Goal: Task Accomplishment & Management: Use online tool/utility

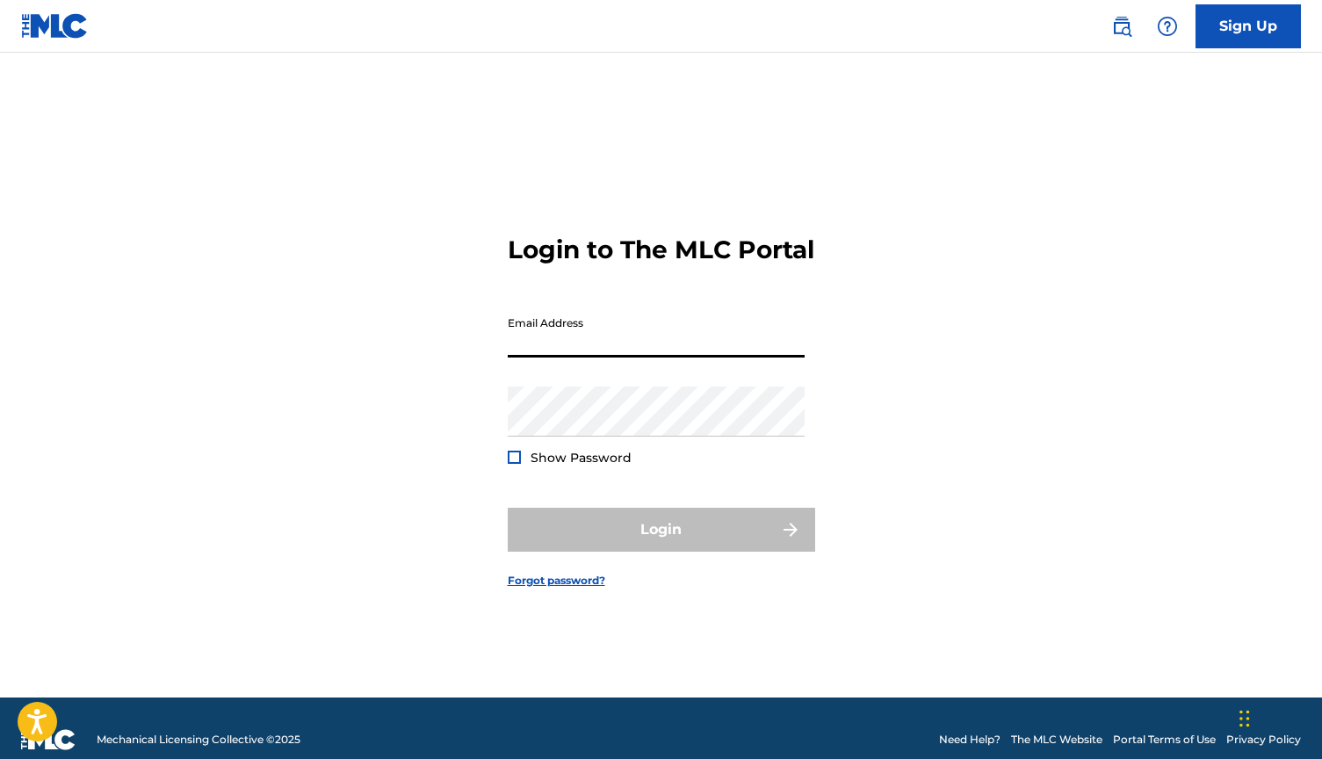
type input "[EMAIL_ADDRESS][DOMAIN_NAME]"
click at [661, 545] on button "Login" at bounding box center [662, 530] width 308 height 44
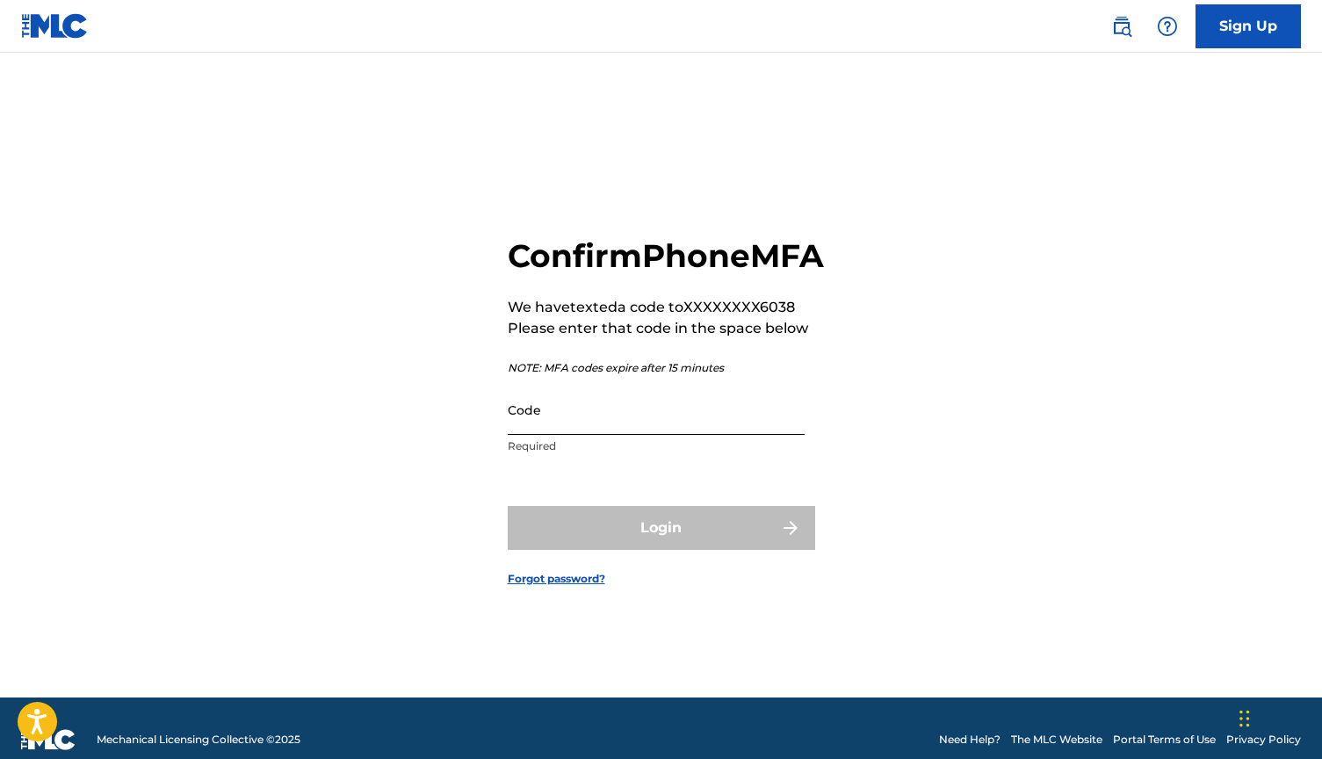
click at [538, 430] on input "Code" at bounding box center [656, 410] width 297 height 50
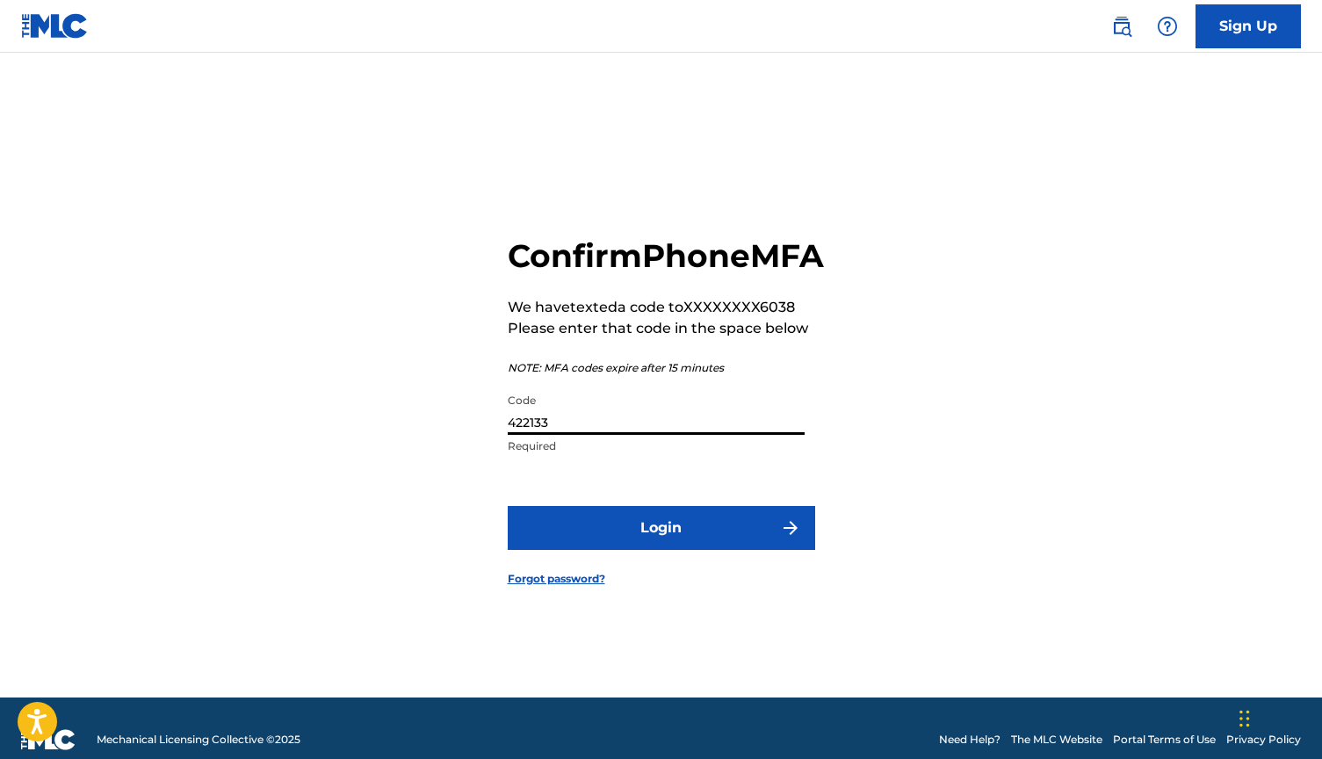
type input "422133"
click at [661, 547] on button "Login" at bounding box center [662, 528] width 308 height 44
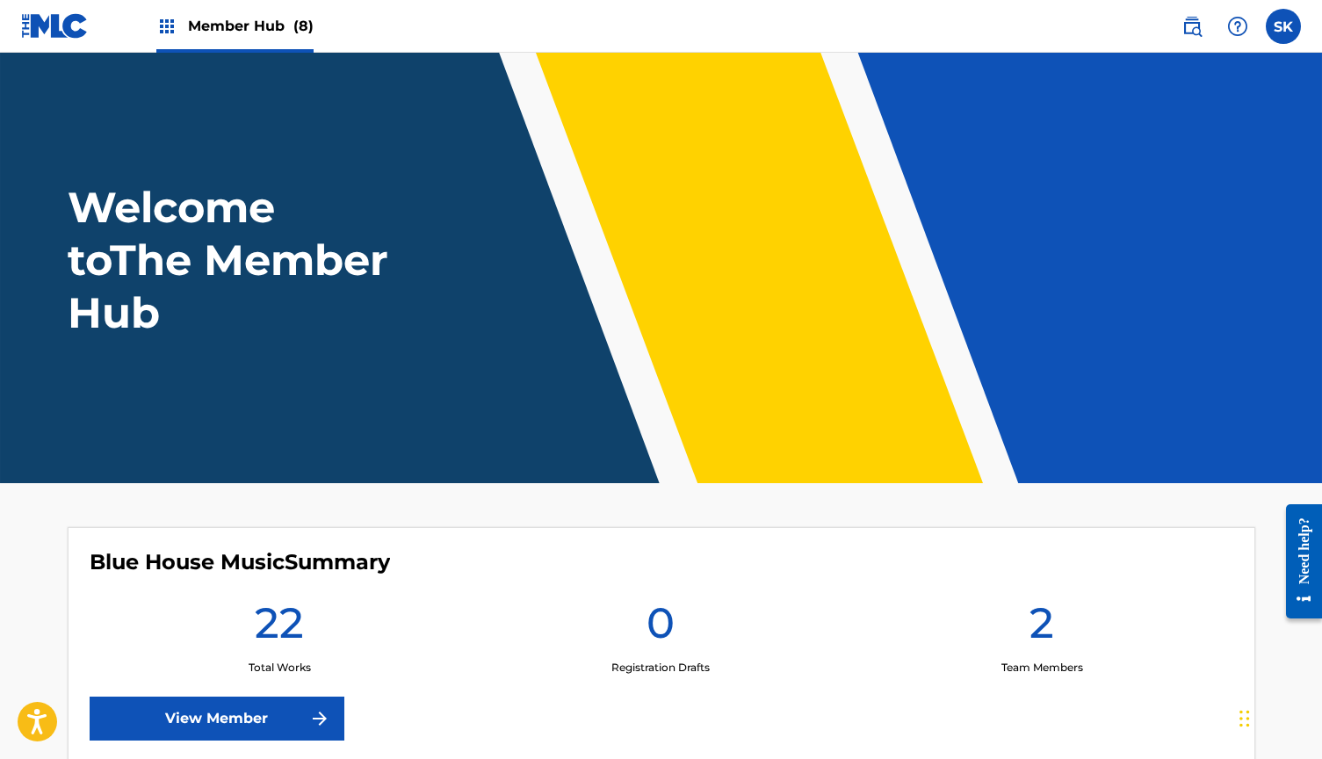
click at [213, 27] on span "Member Hub (8)" at bounding box center [251, 26] width 126 height 20
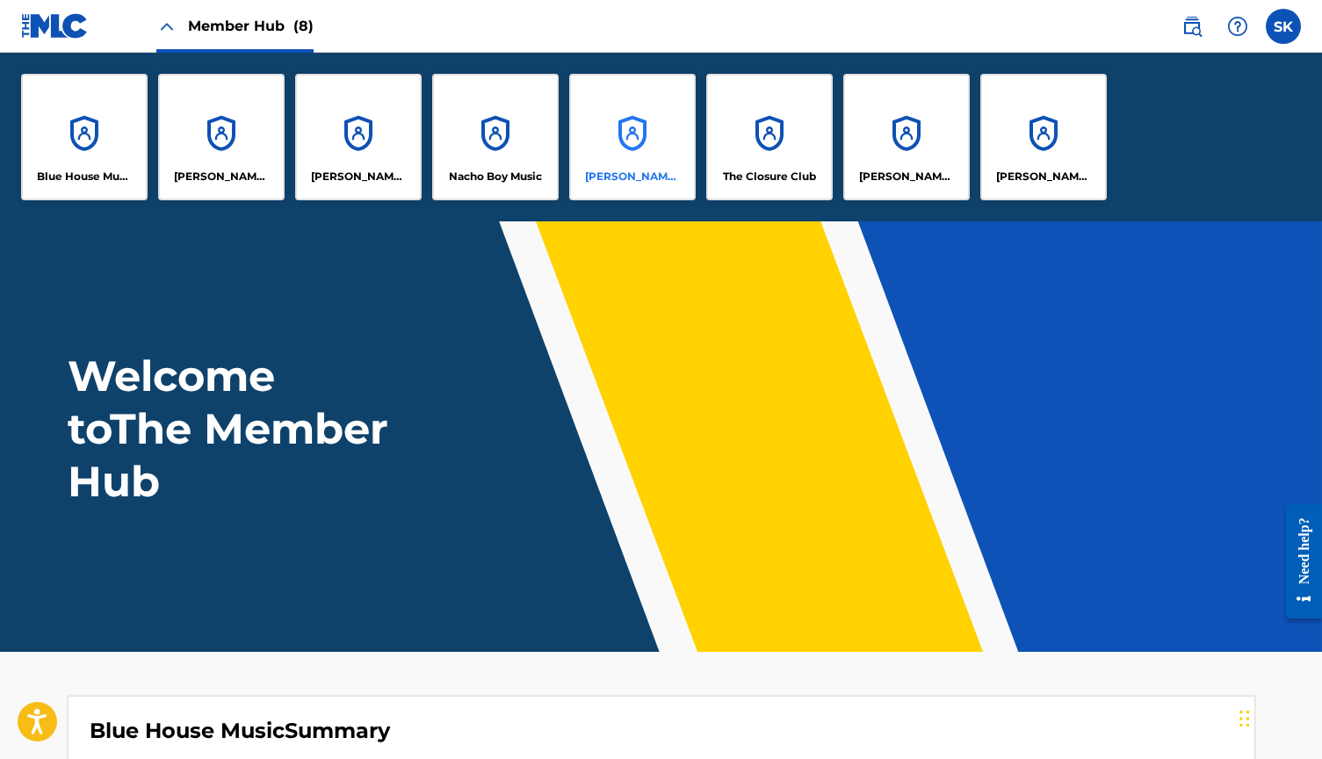
click at [635, 146] on div "SETH, ELSEWHERE" at bounding box center [632, 137] width 127 height 127
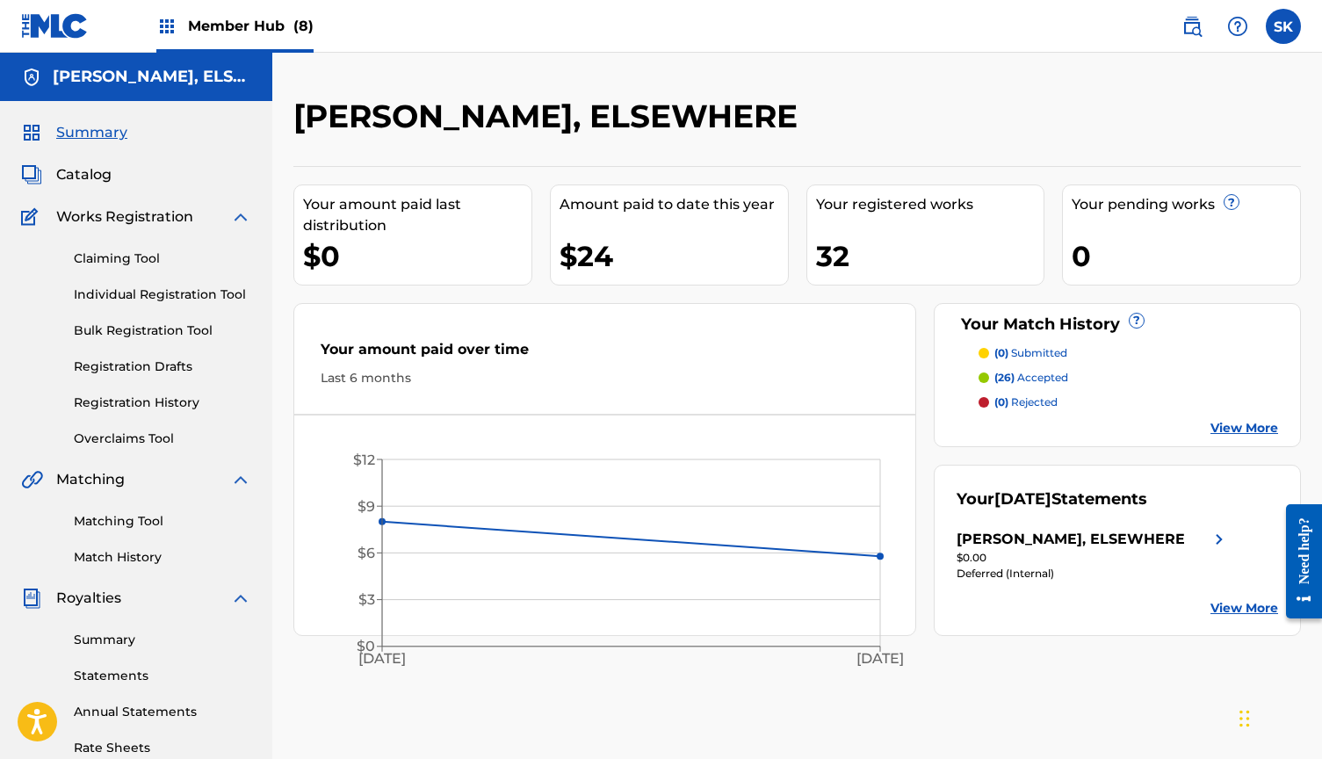
click at [134, 510] on div "Matching Tool Match History" at bounding box center [136, 528] width 230 height 76
click at [131, 517] on link "Matching Tool" at bounding box center [162, 521] width 177 height 18
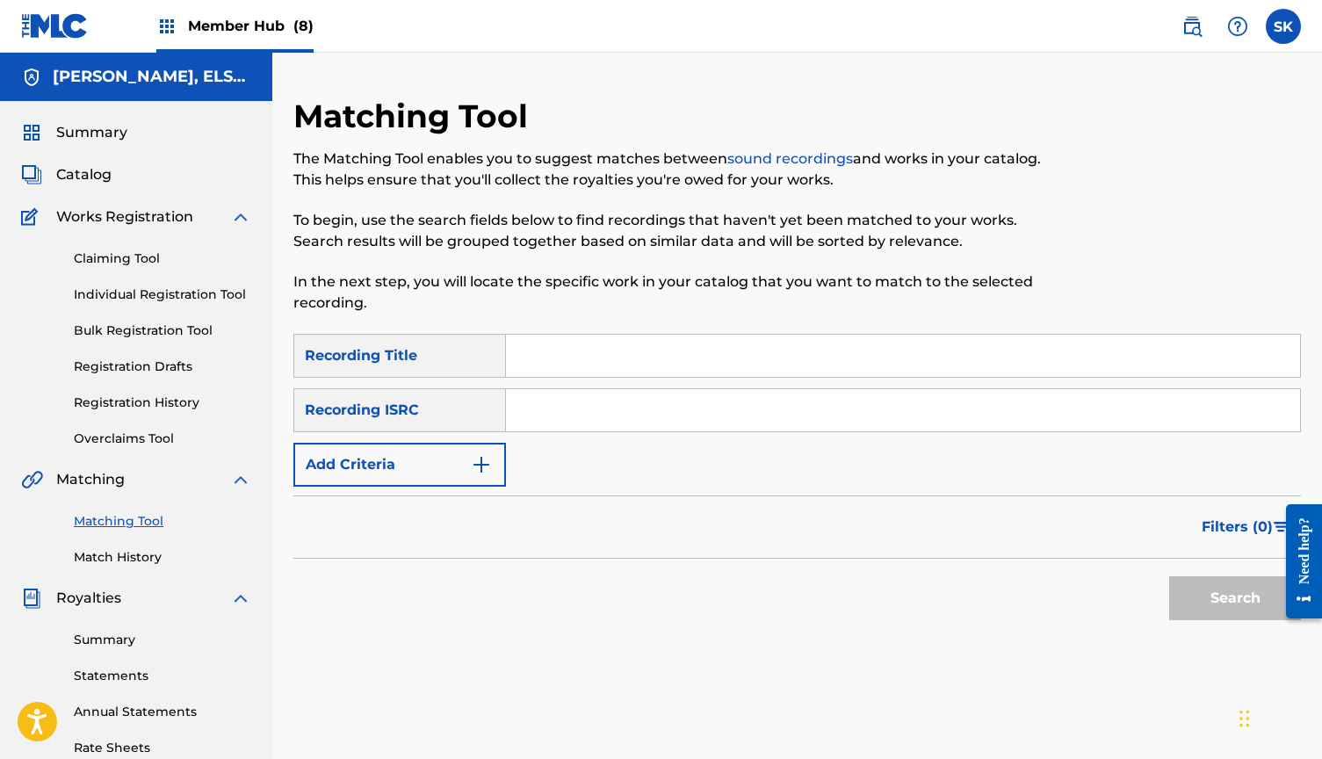
click at [627, 417] on input "Search Form" at bounding box center [903, 410] width 794 height 42
paste input "FRX202254196"
click at [1235, 598] on button "Search" at bounding box center [1235, 598] width 132 height 44
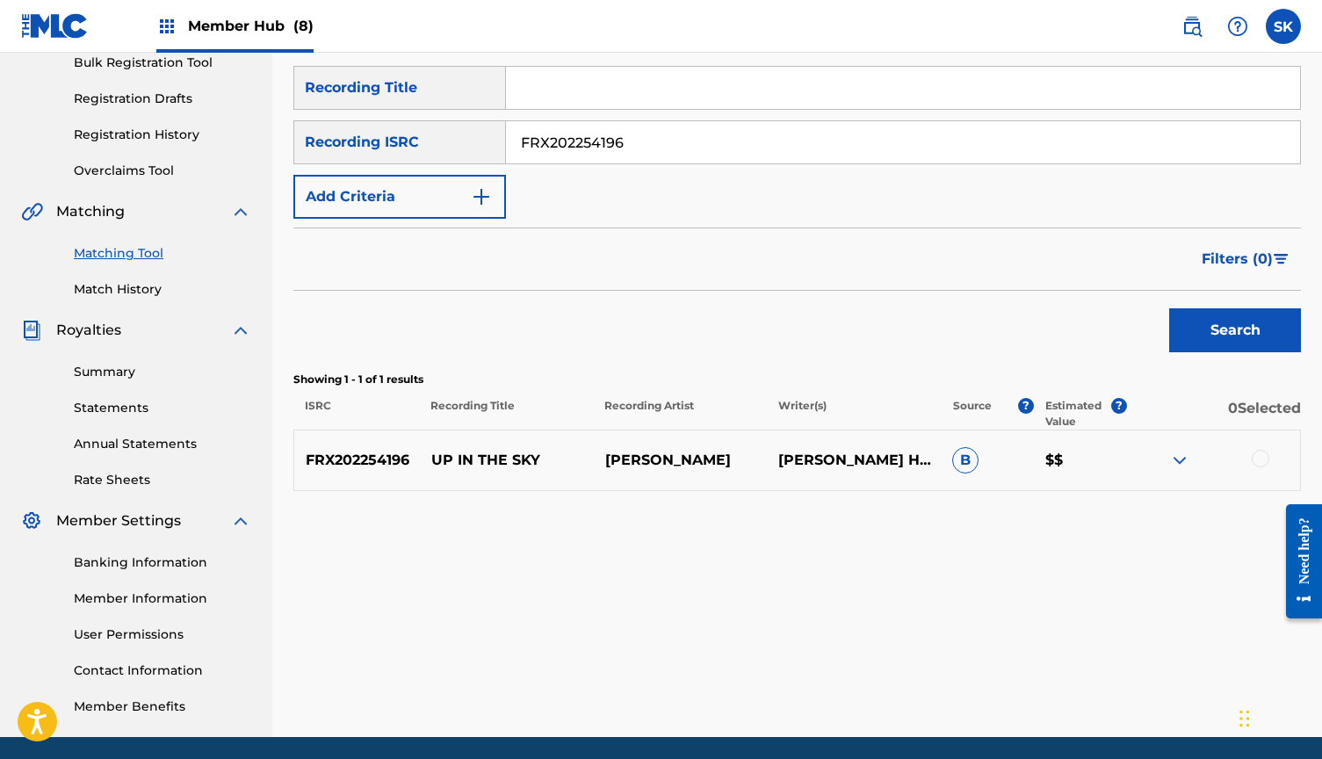
scroll to position [270, 0]
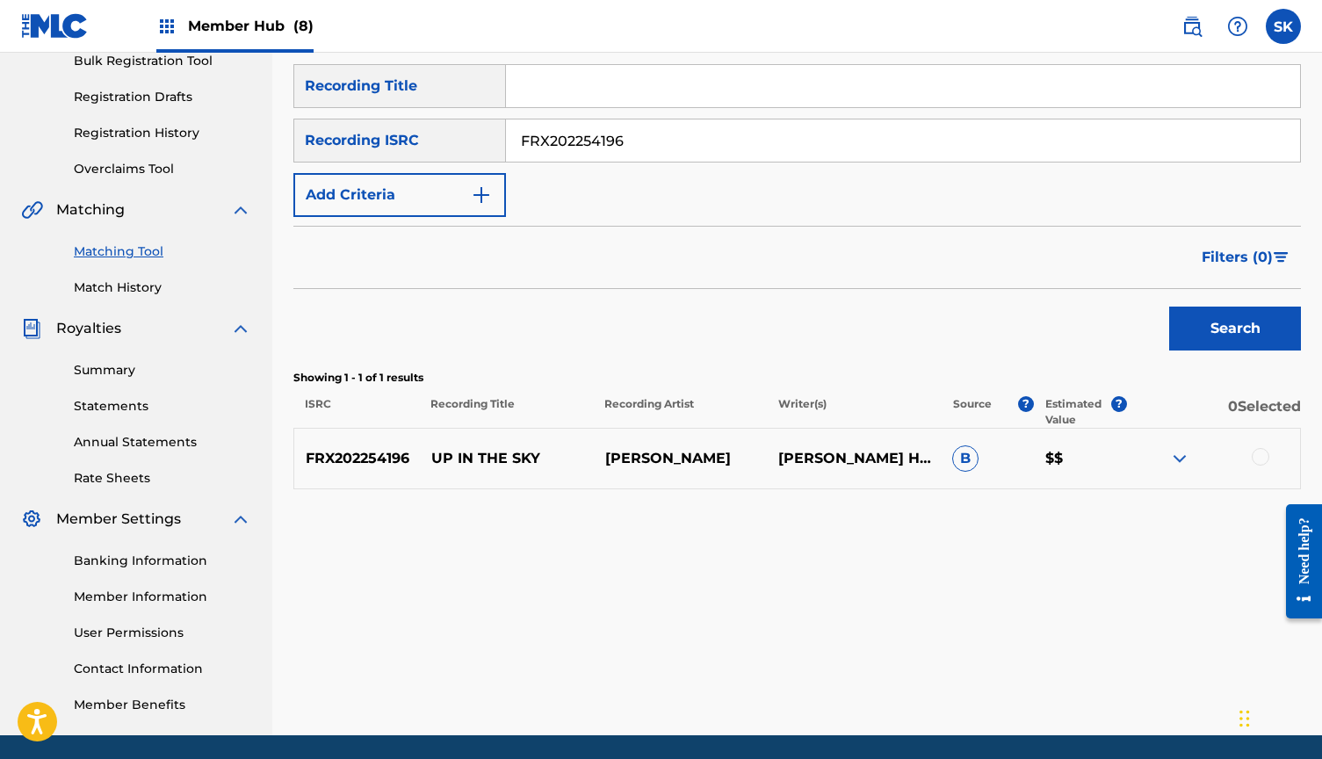
click at [1059, 459] on p "$$" at bounding box center [1080, 458] width 93 height 21
click at [662, 454] on p "[PERSON_NAME]" at bounding box center [680, 458] width 174 height 21
click at [1260, 456] on div at bounding box center [1261, 457] width 18 height 18
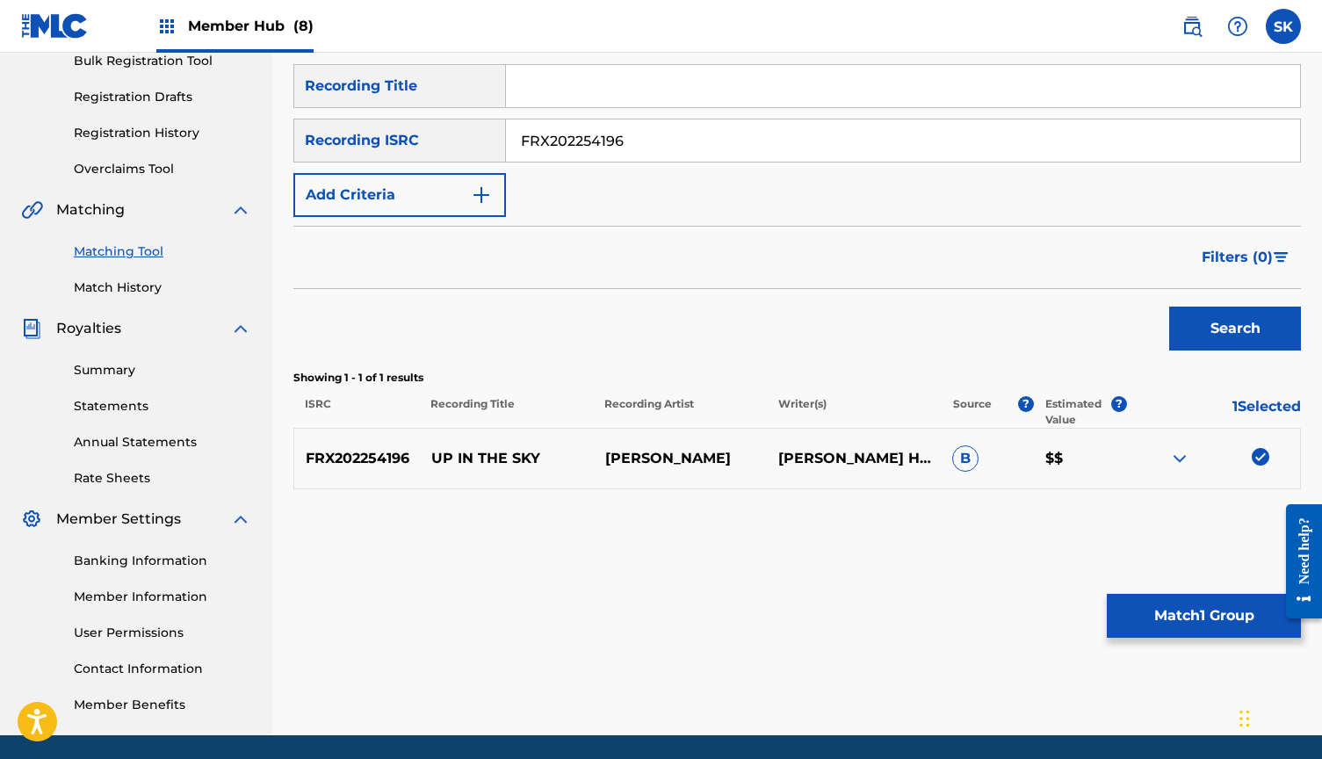
click at [1260, 456] on img at bounding box center [1261, 457] width 18 height 18
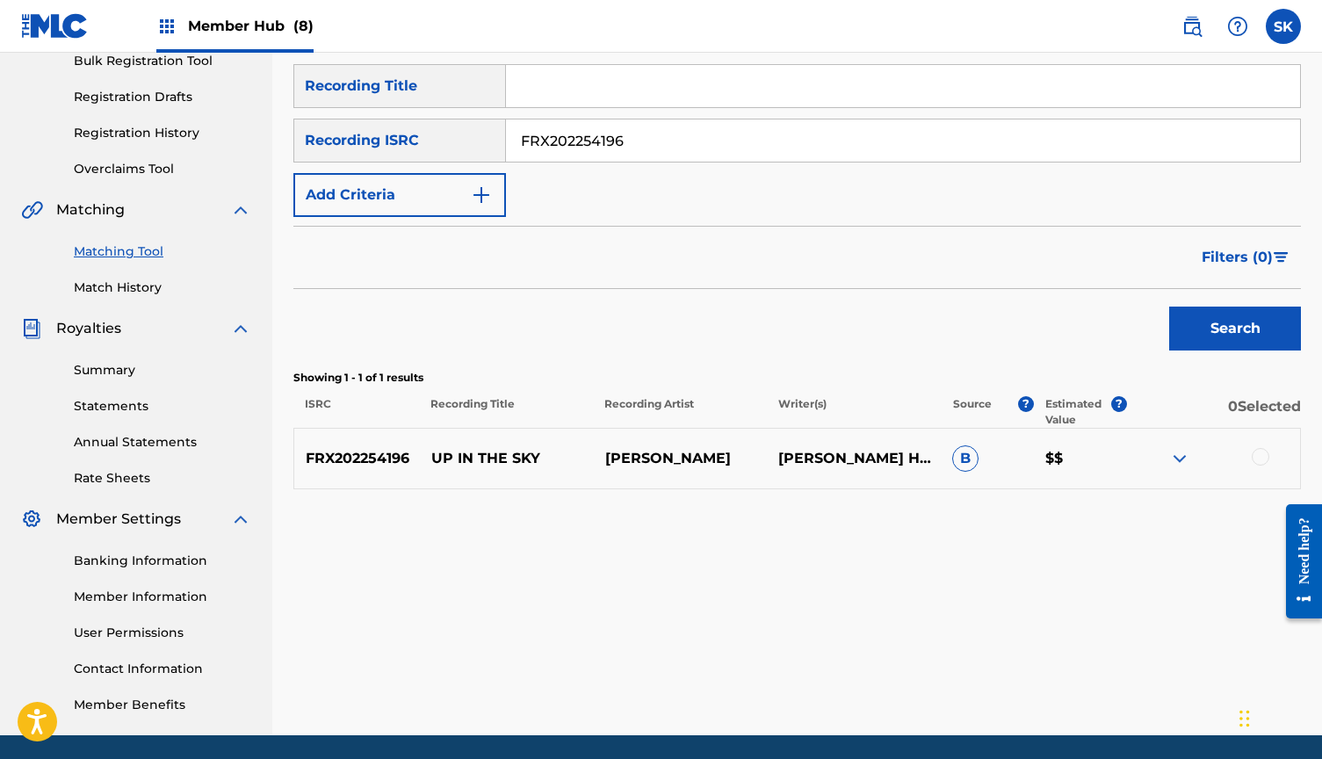
click at [1186, 452] on img at bounding box center [1179, 458] width 21 height 21
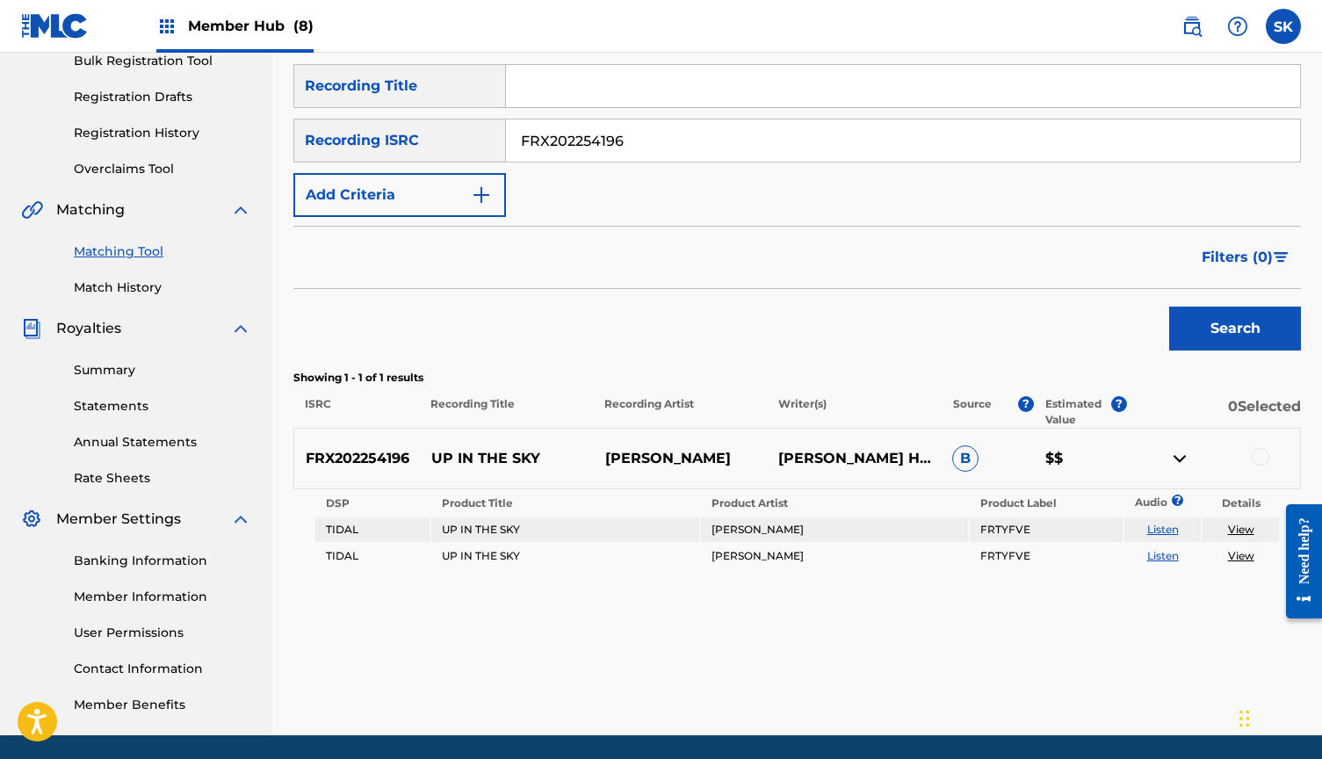
click at [1250, 551] on link "View" at bounding box center [1241, 555] width 26 height 13
click at [660, 153] on input "FRX202254196" at bounding box center [903, 140] width 794 height 42
paste input "DGA0H2423859"
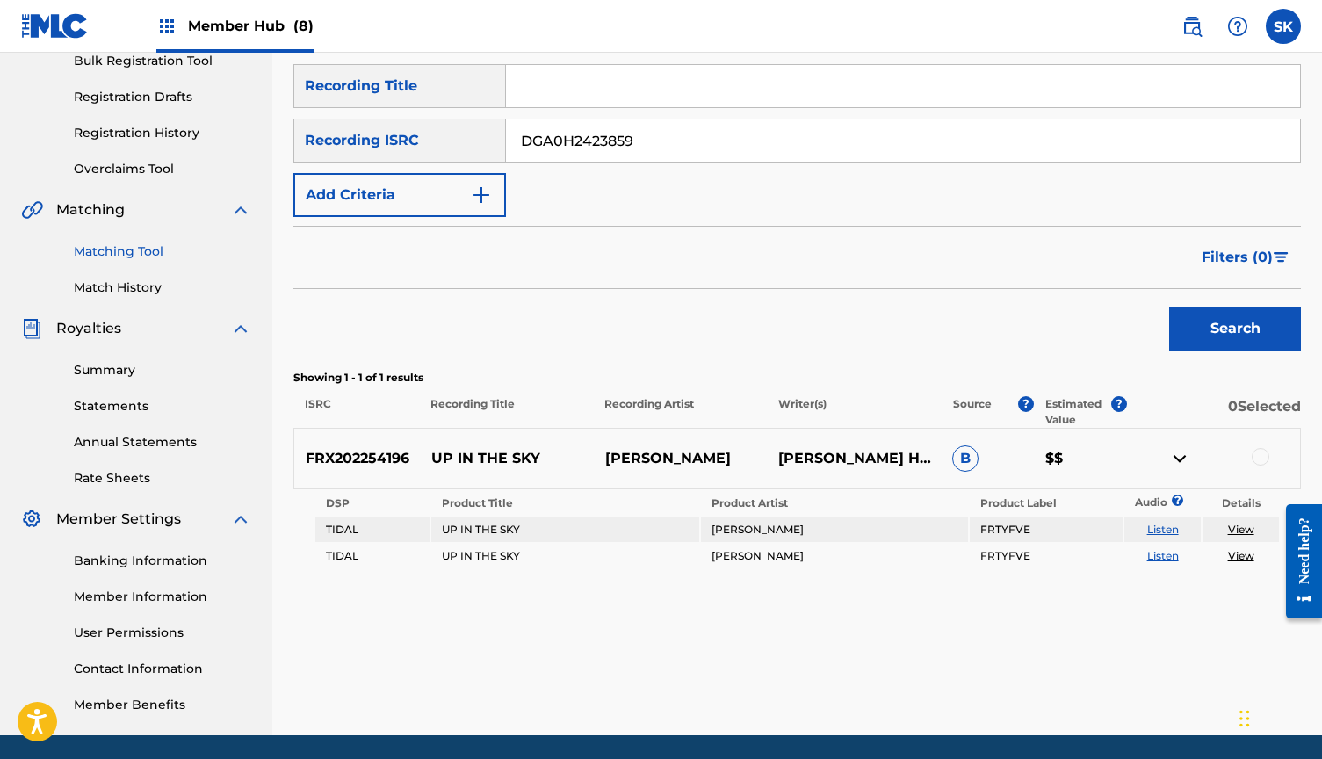
type input "DGA0H2423859"
click at [1235, 329] on button "Search" at bounding box center [1235, 329] width 132 height 44
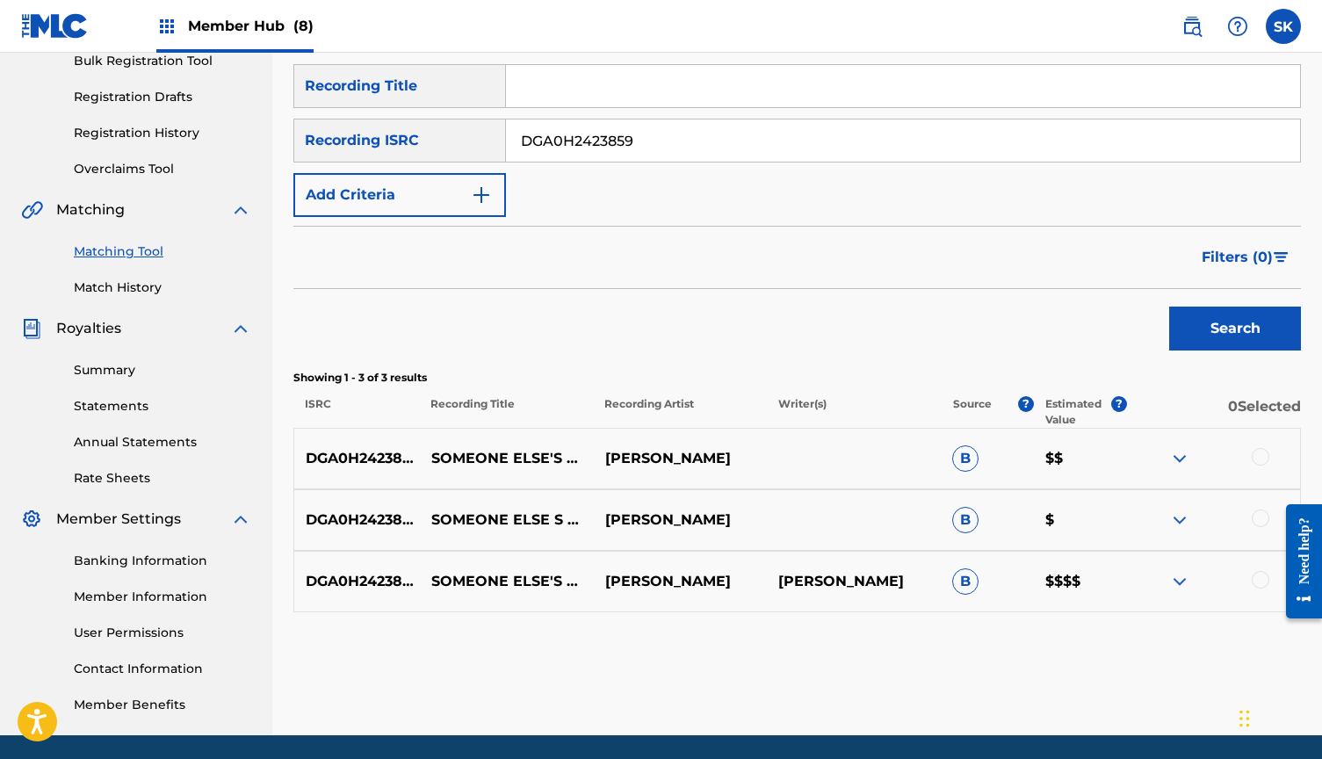
click at [1183, 580] on img at bounding box center [1179, 581] width 21 height 21
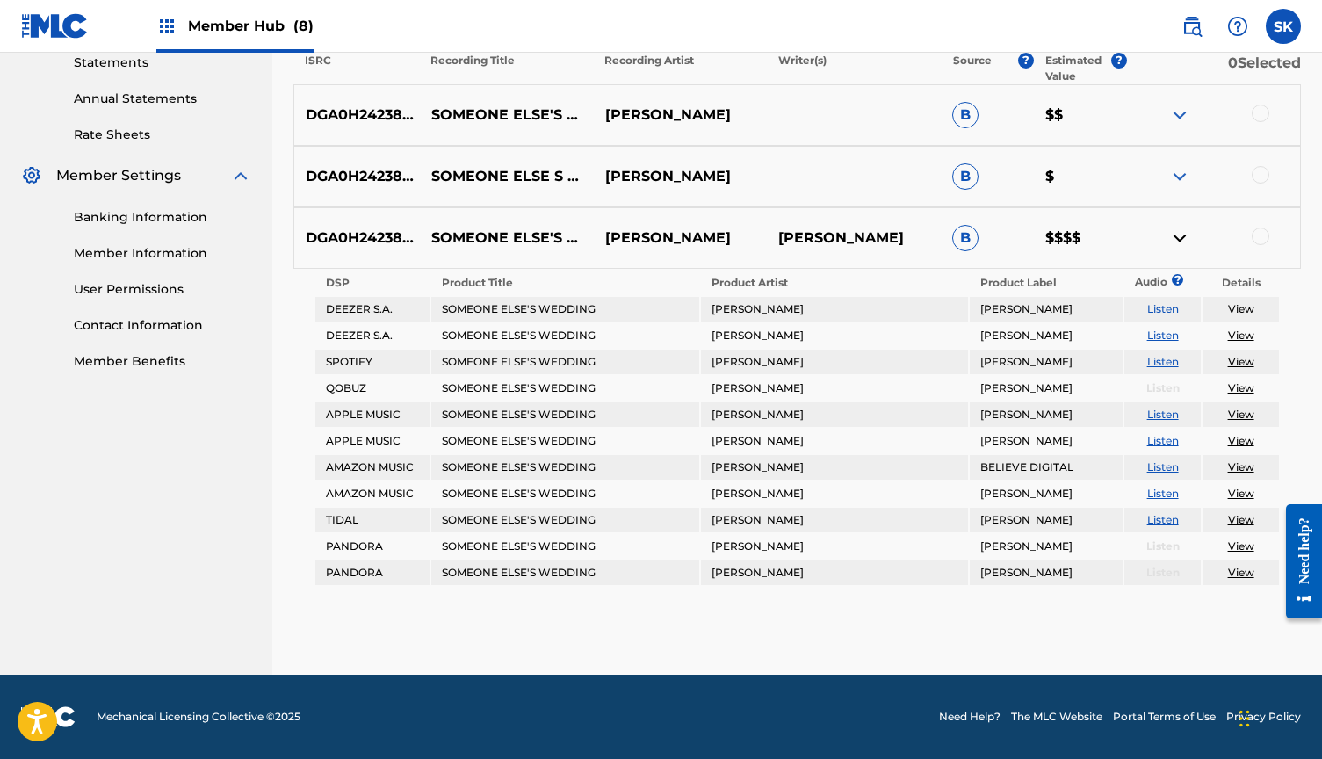
scroll to position [591, 0]
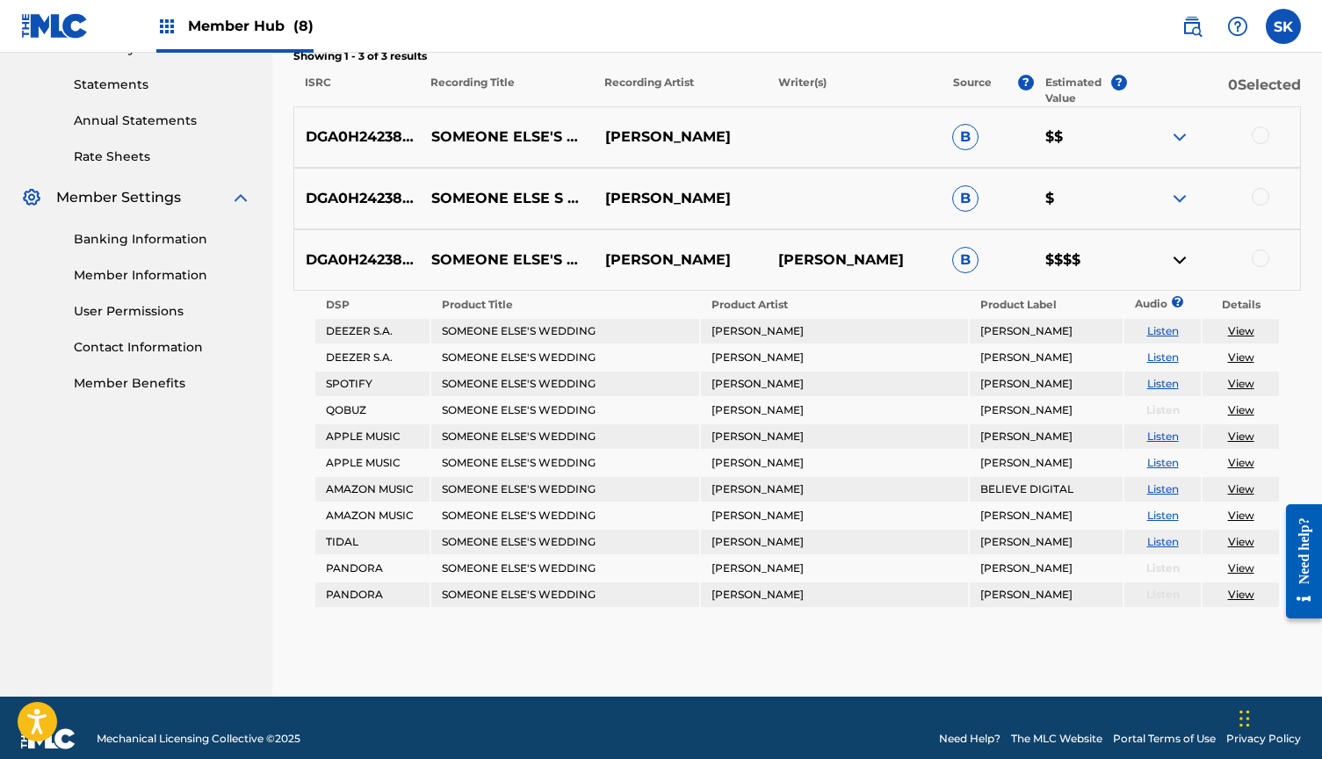
click at [1183, 197] on img at bounding box center [1179, 198] width 21 height 21
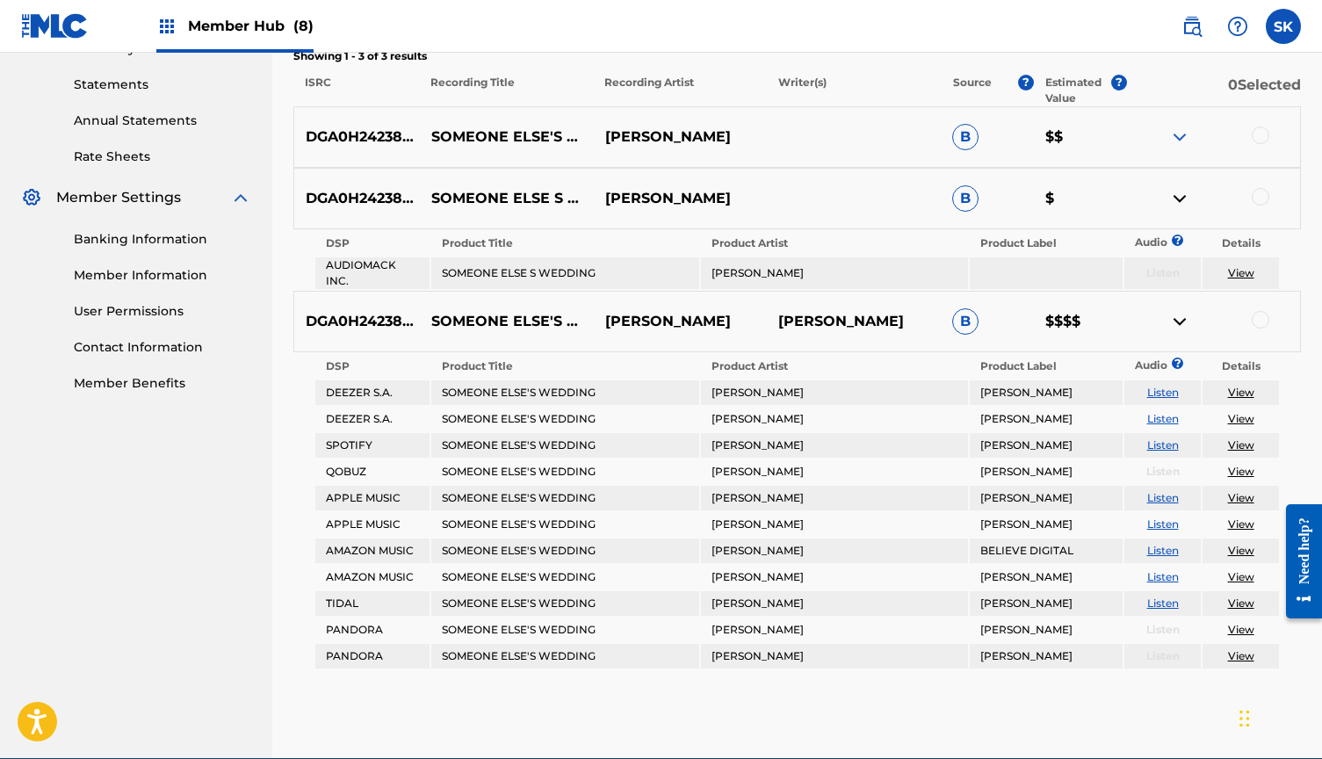
click at [1182, 136] on img at bounding box center [1179, 137] width 21 height 21
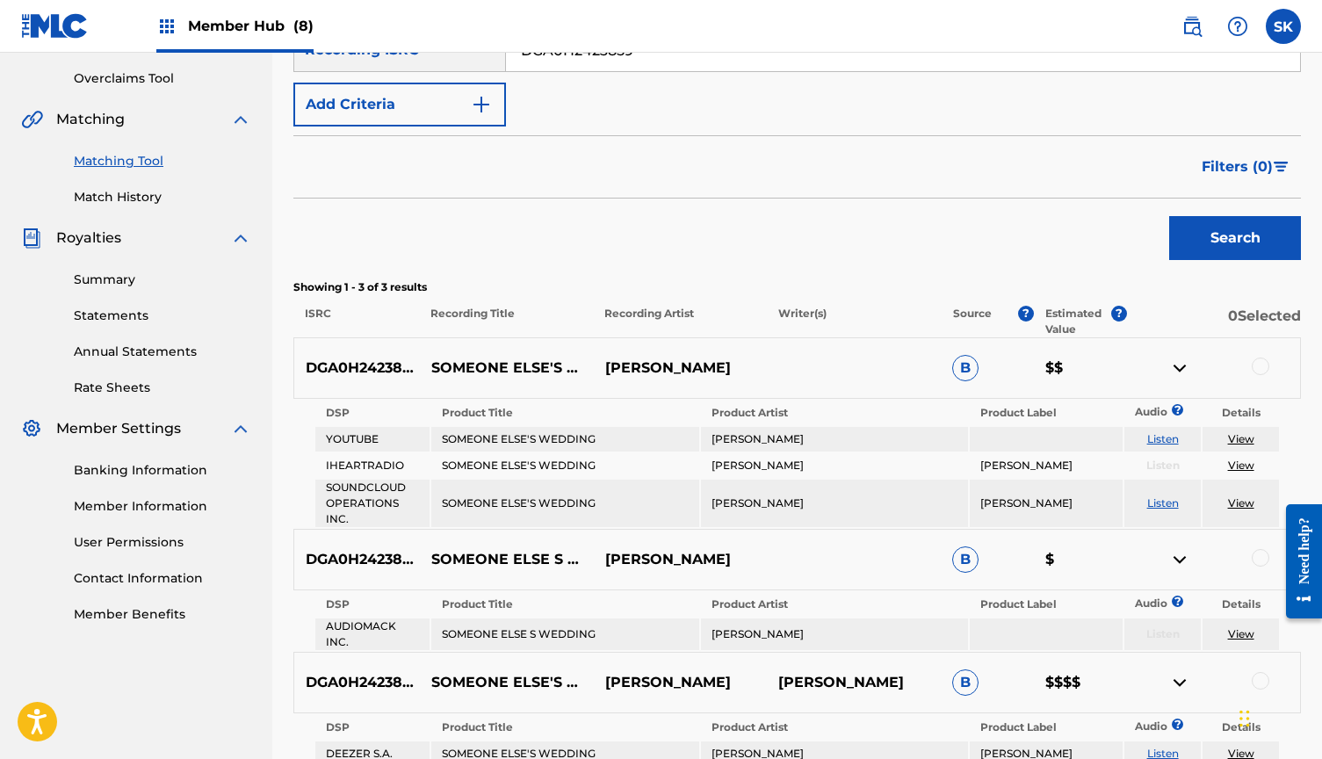
scroll to position [352, 0]
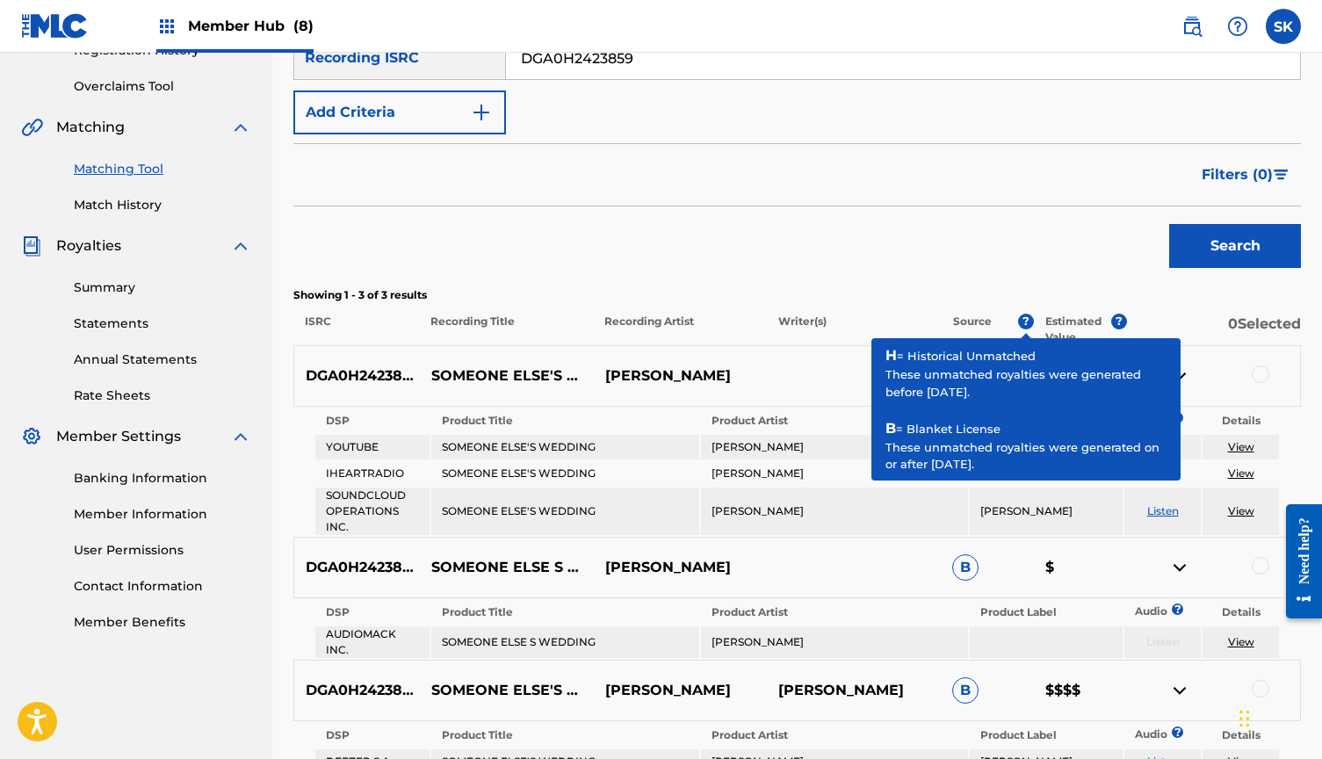
click at [1028, 323] on span "?" at bounding box center [1026, 322] width 16 height 16
